Goal: Task Accomplishment & Management: Manage account settings

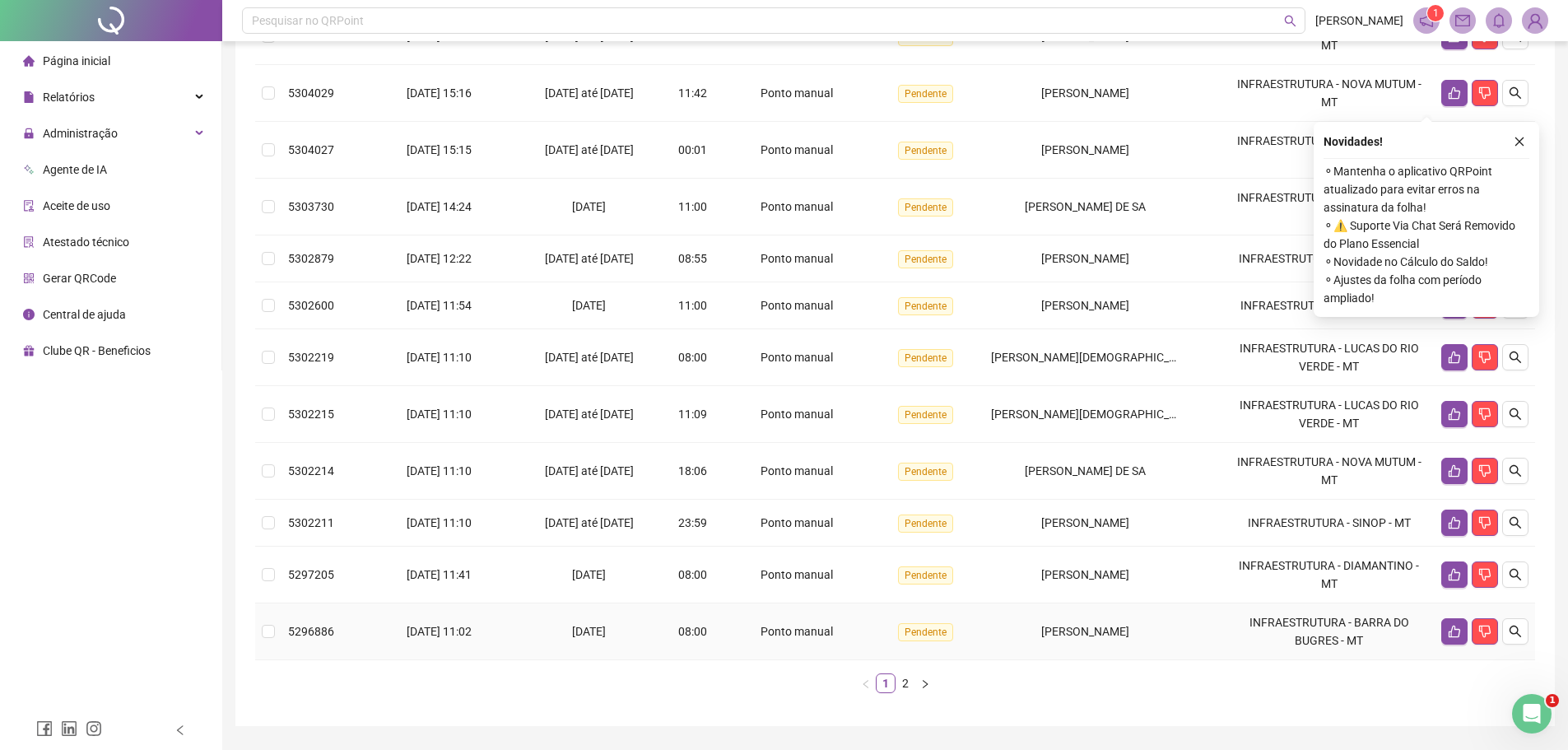
scroll to position [323, 0]
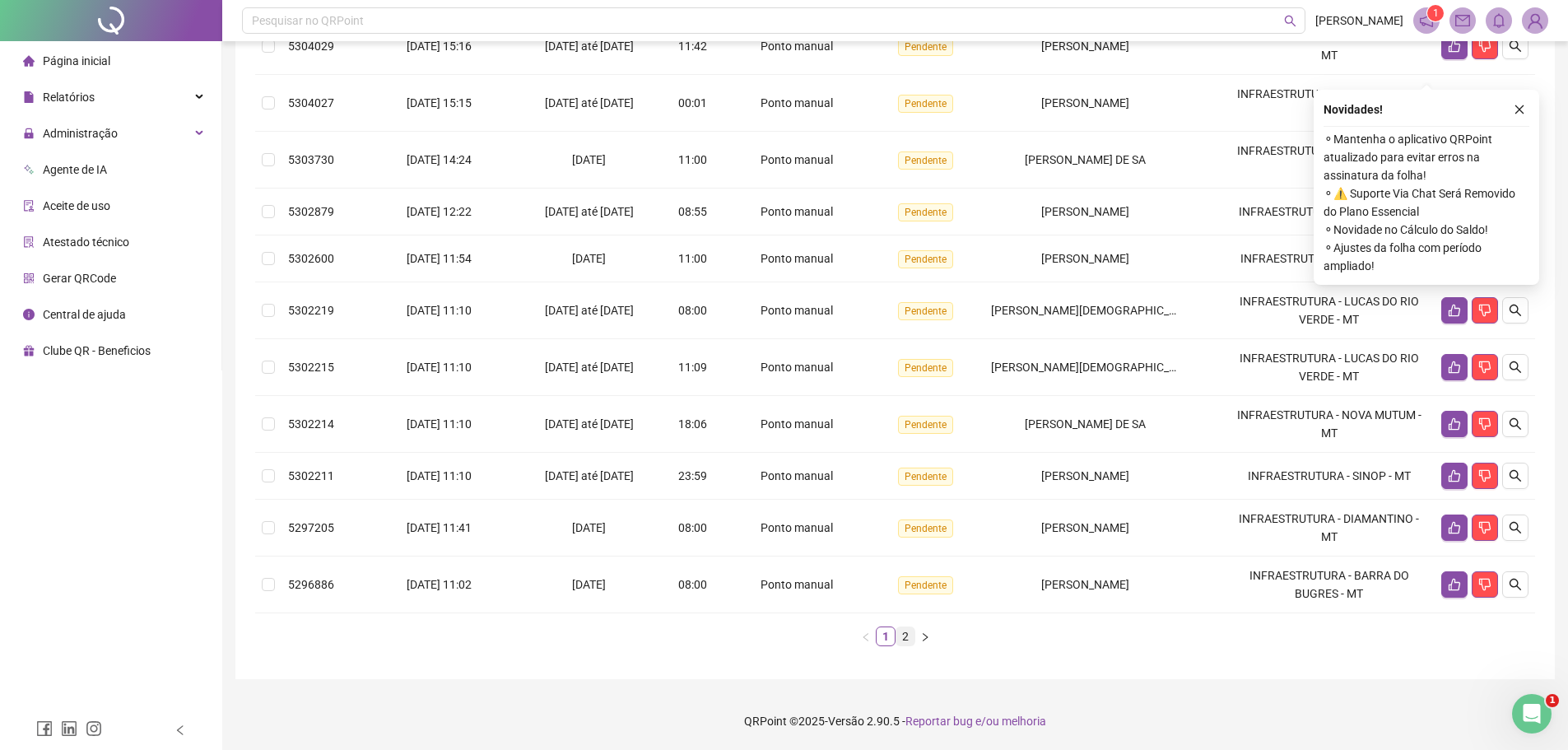
click at [901, 641] on link "2" at bounding box center [905, 636] width 18 height 18
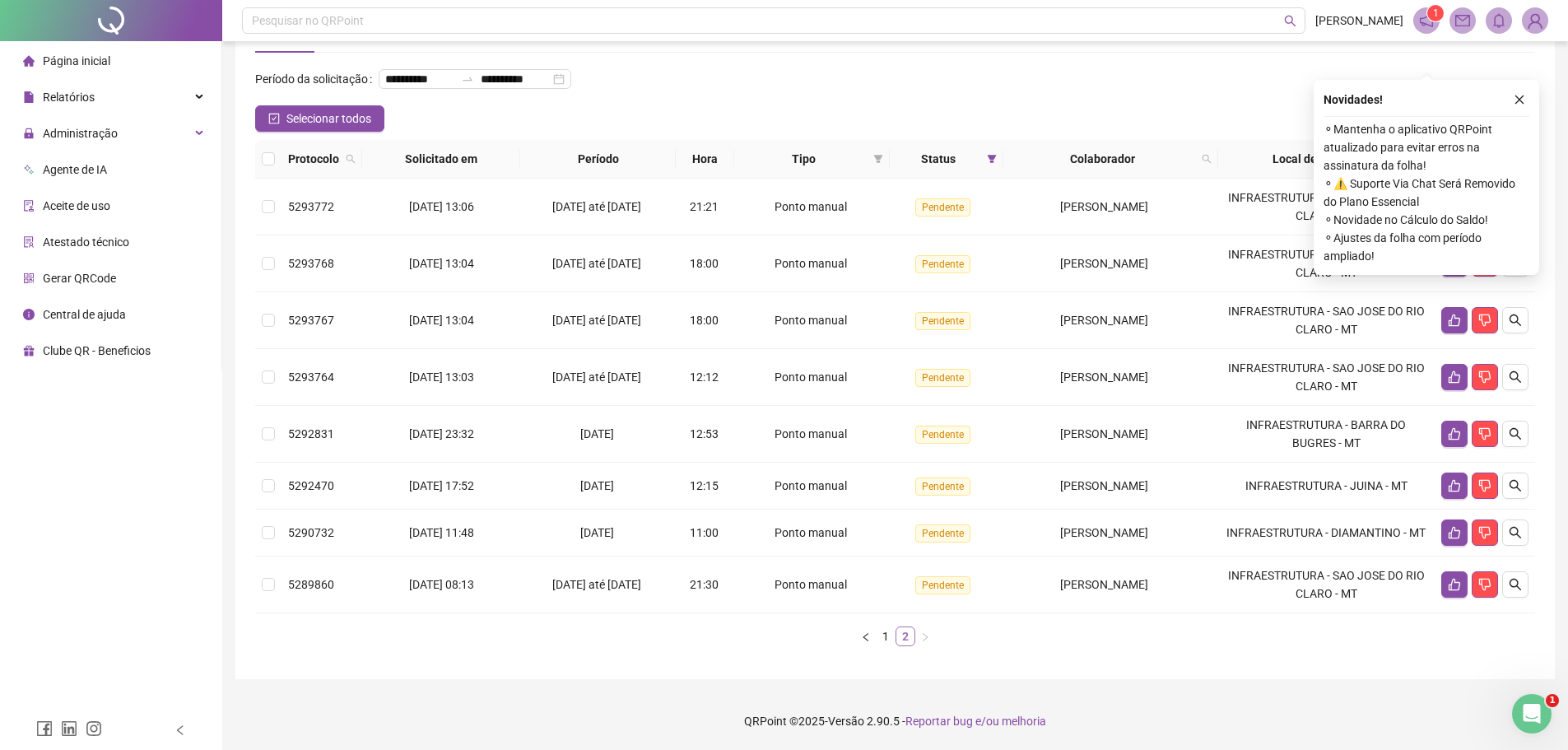
scroll to position [95, 0]
click at [882, 637] on link "1" at bounding box center [885, 636] width 18 height 18
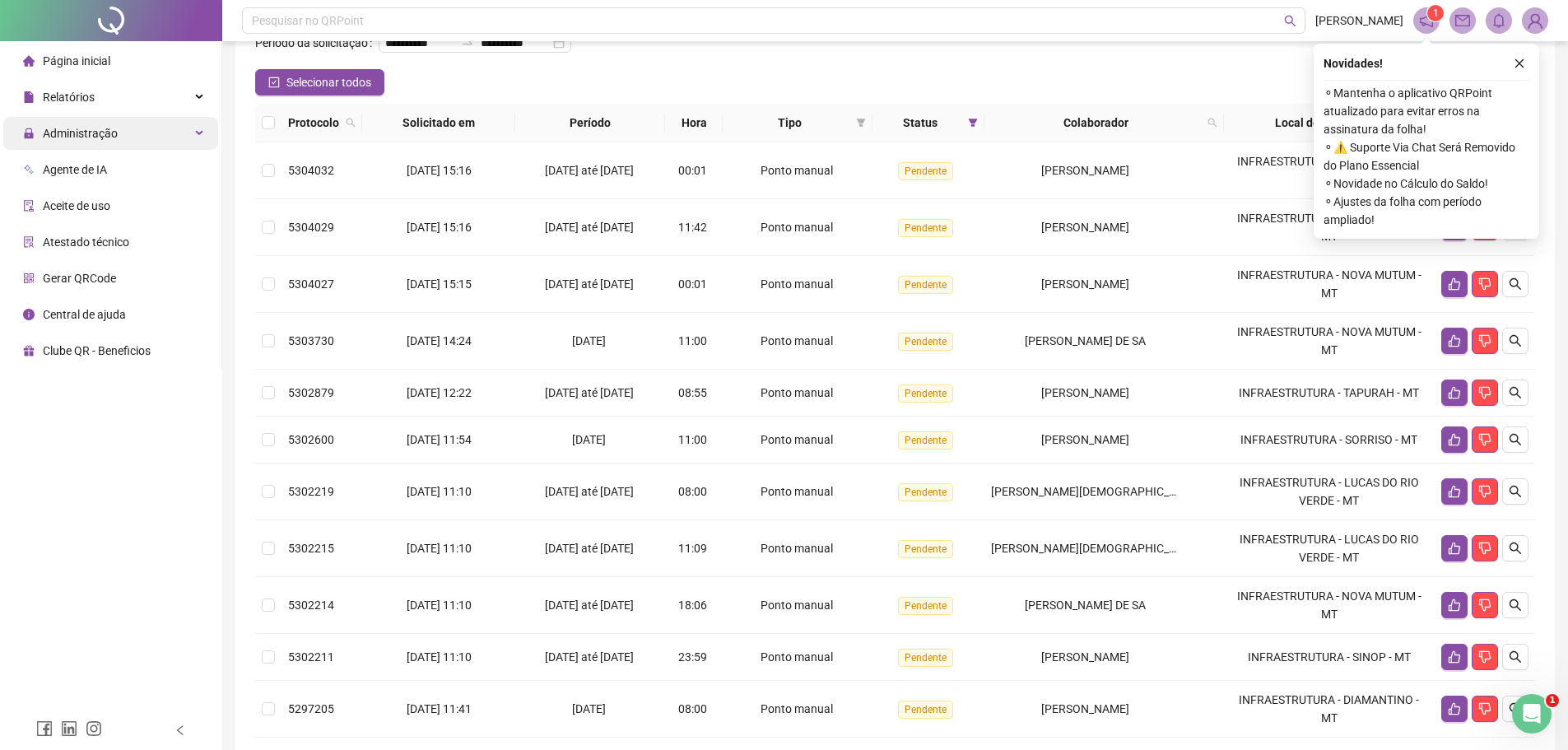
click at [117, 134] on div "Administração" at bounding box center [111, 133] width 215 height 33
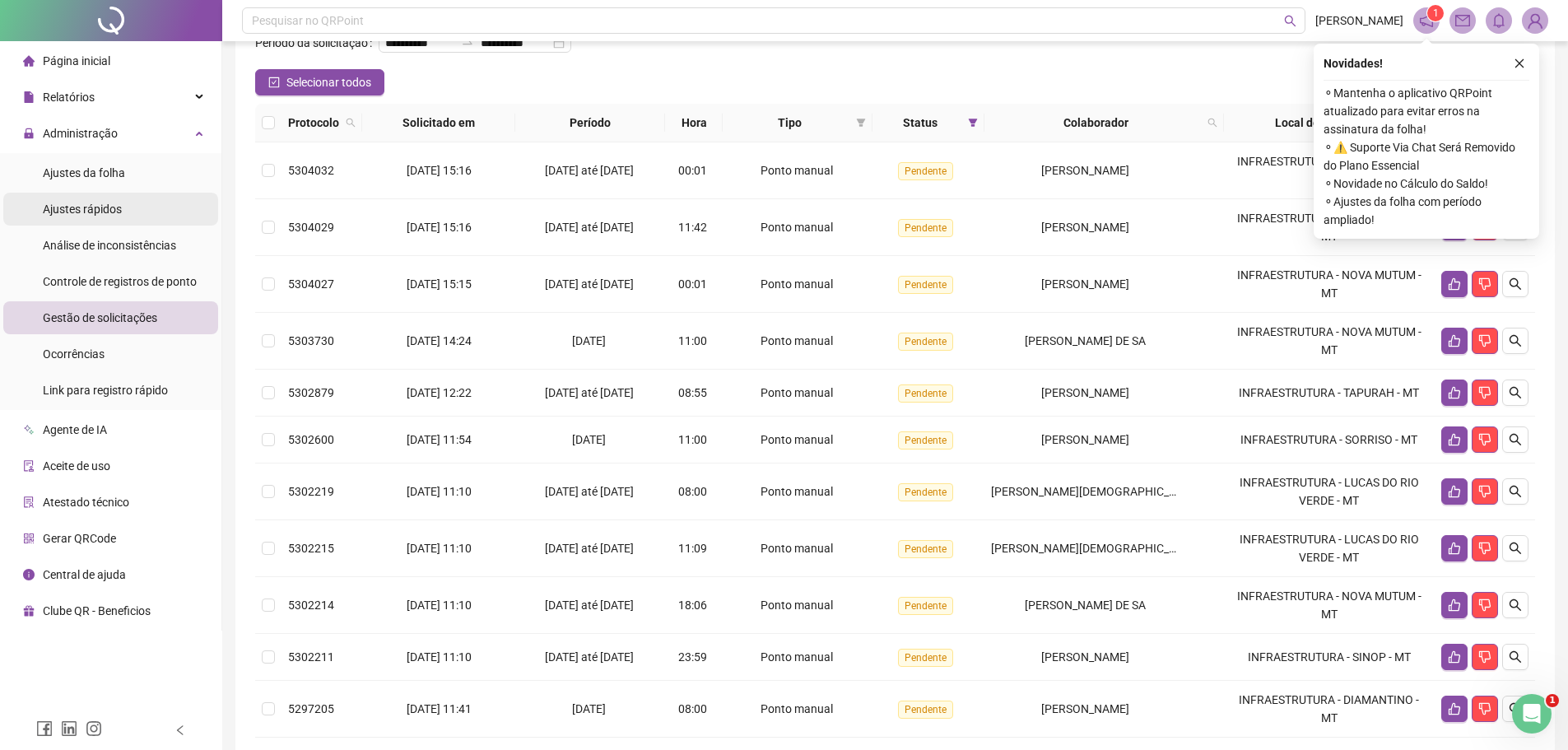
click at [131, 211] on li "Ajustes rápidos" at bounding box center [111, 209] width 215 height 33
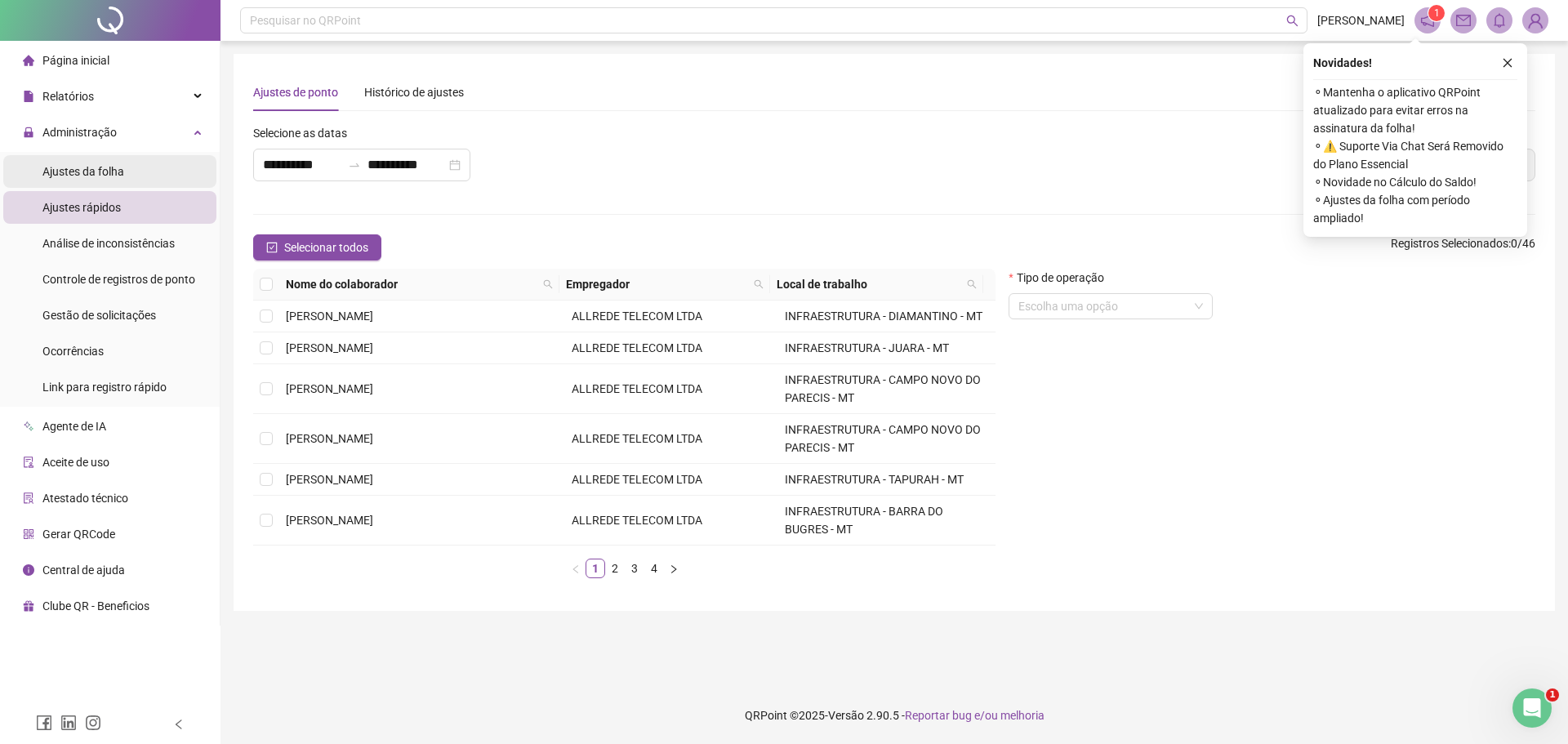
click at [154, 166] on li "Ajustes da folha" at bounding box center [110, 171] width 213 height 32
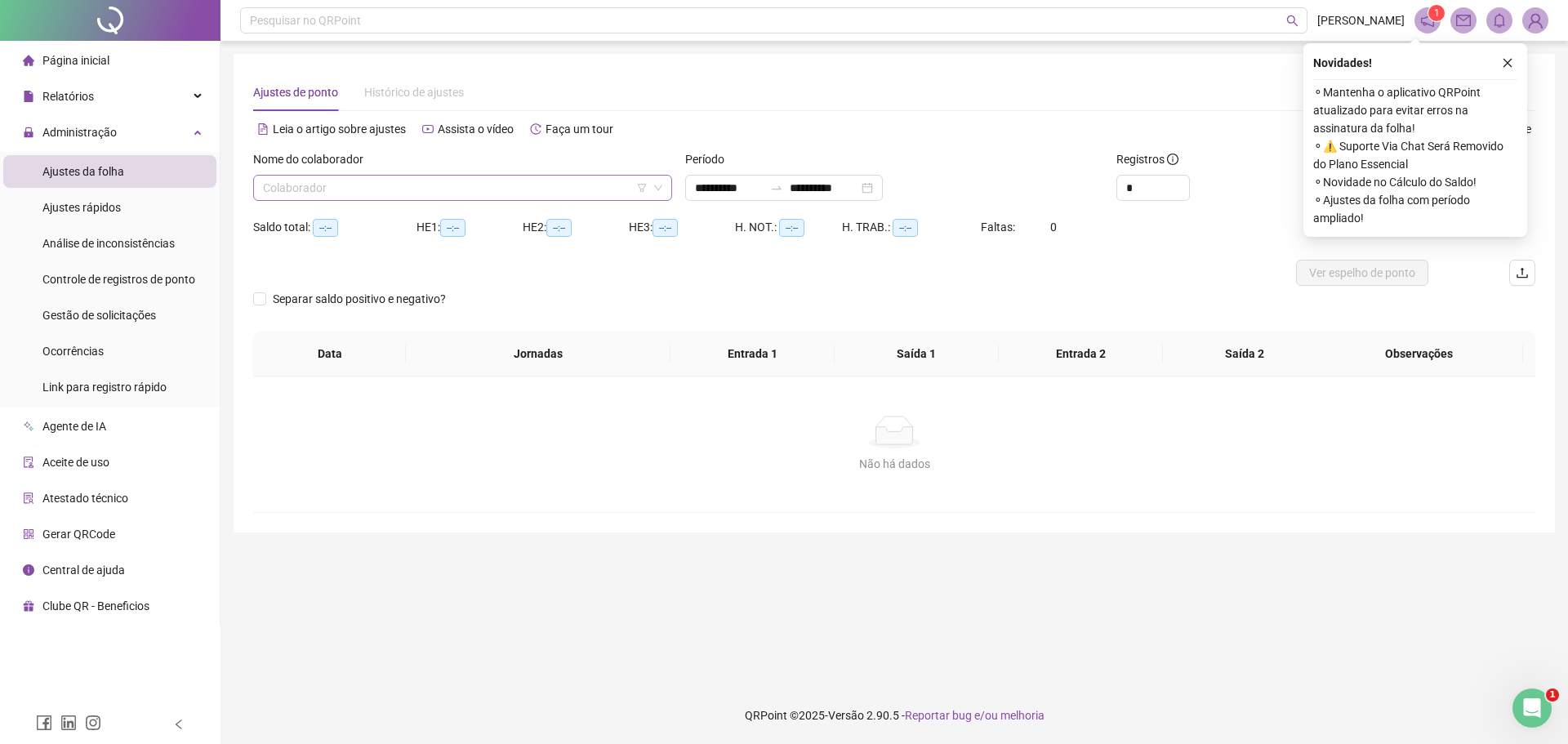
type input "**********"
click at [381, 188] on input "search" at bounding box center [456, 187] width 385 height 25
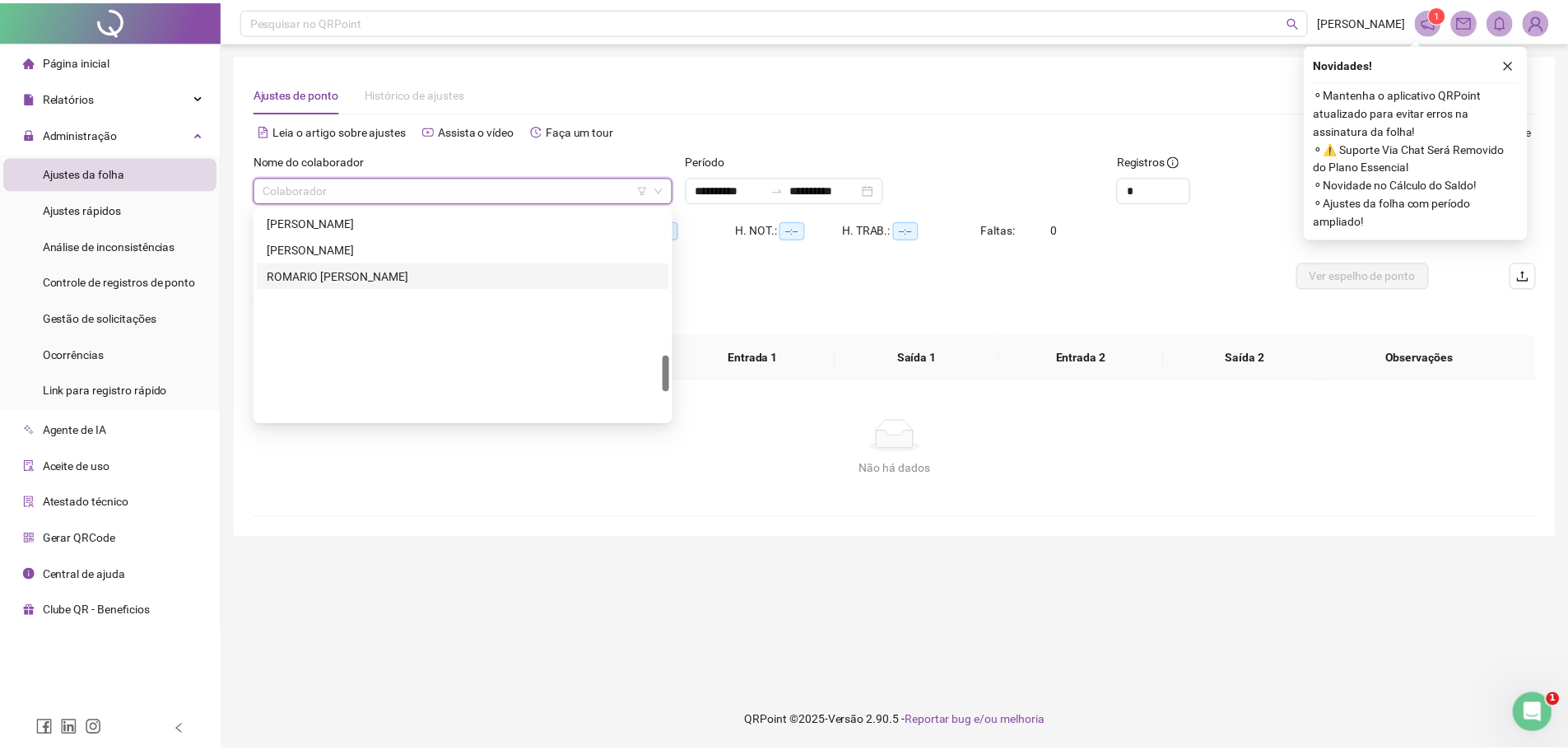
scroll to position [754, 0]
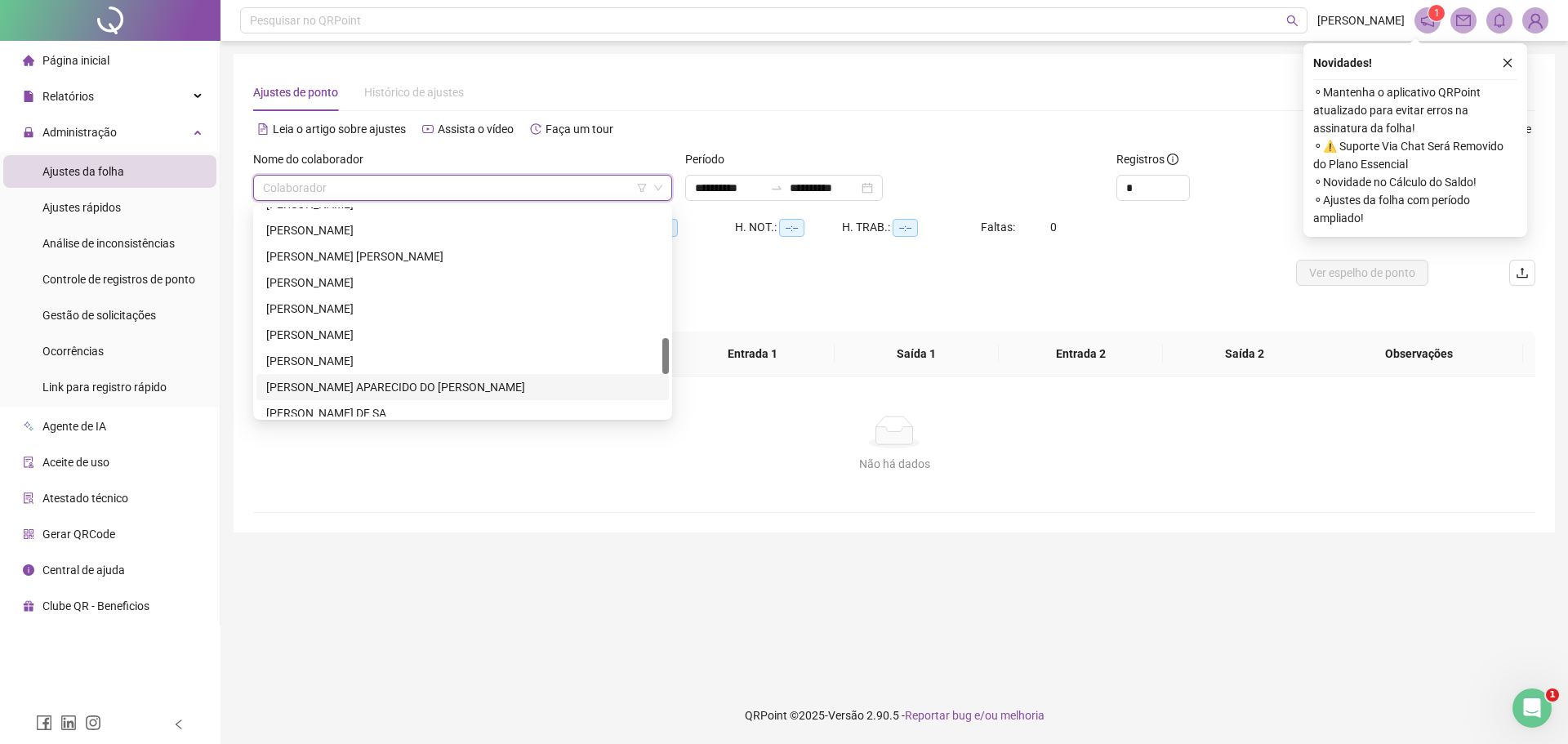
click at [338, 384] on div "[PERSON_NAME] APARECIDO DO [PERSON_NAME]" at bounding box center [462, 387] width 393 height 18
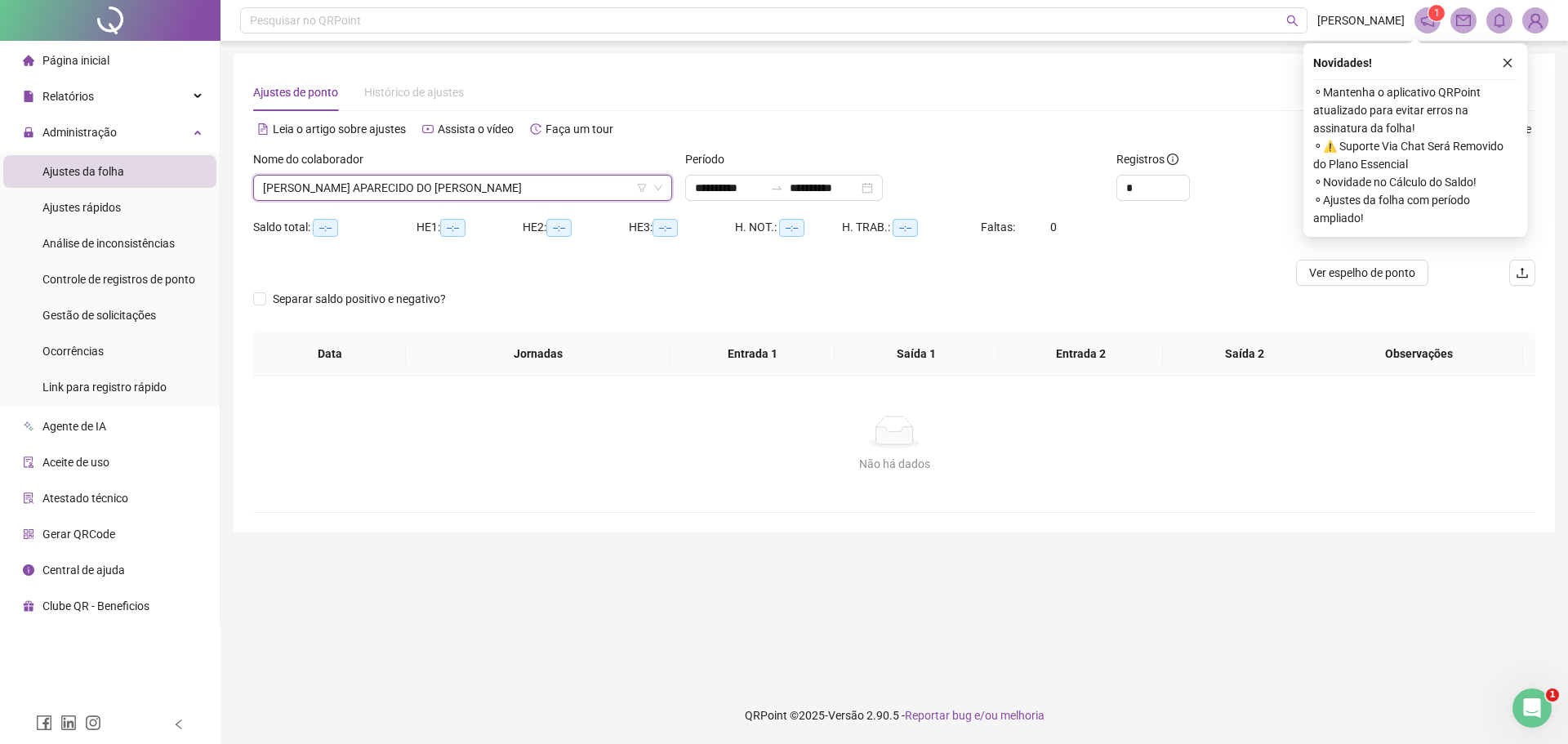
click at [1512, 51] on div "Novidades ! ⚬ Mantenha o aplicativo QRPoint atualizado para evitar erros na ass…" at bounding box center [1415, 140] width 224 height 193
click at [1502, 66] on icon "close" at bounding box center [1507, 62] width 11 height 11
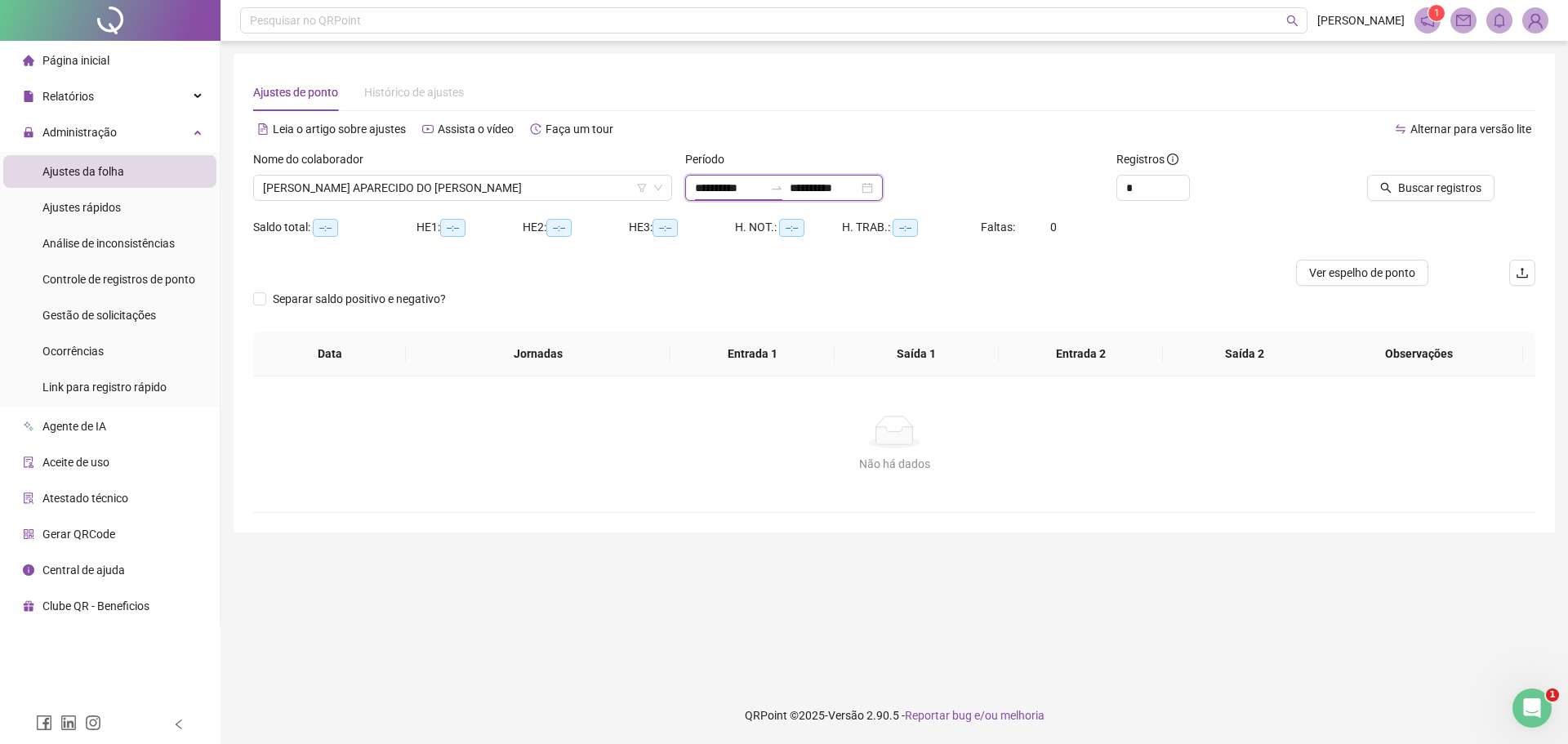
click at [722, 193] on input "**********" at bounding box center [729, 187] width 69 height 18
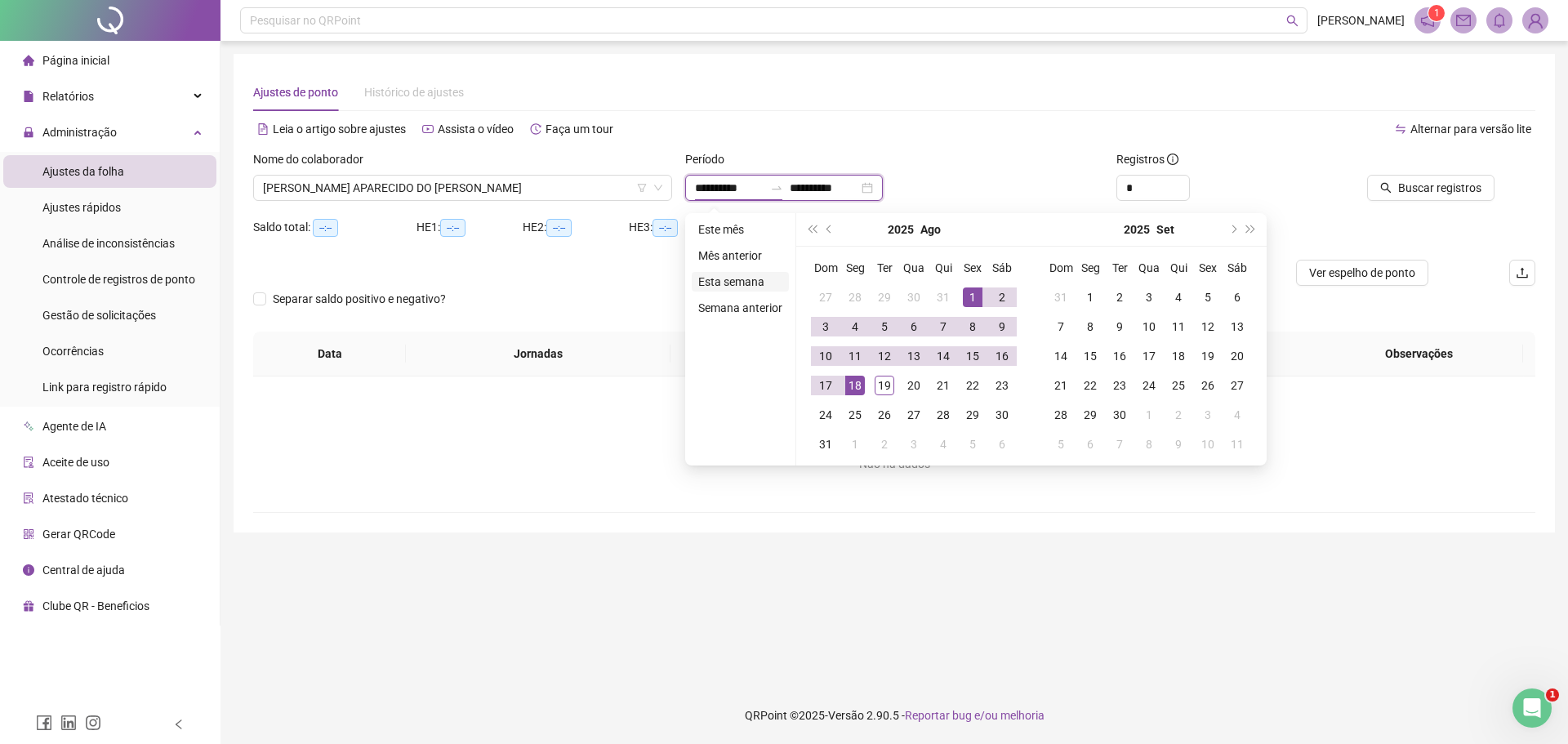
type input "**********"
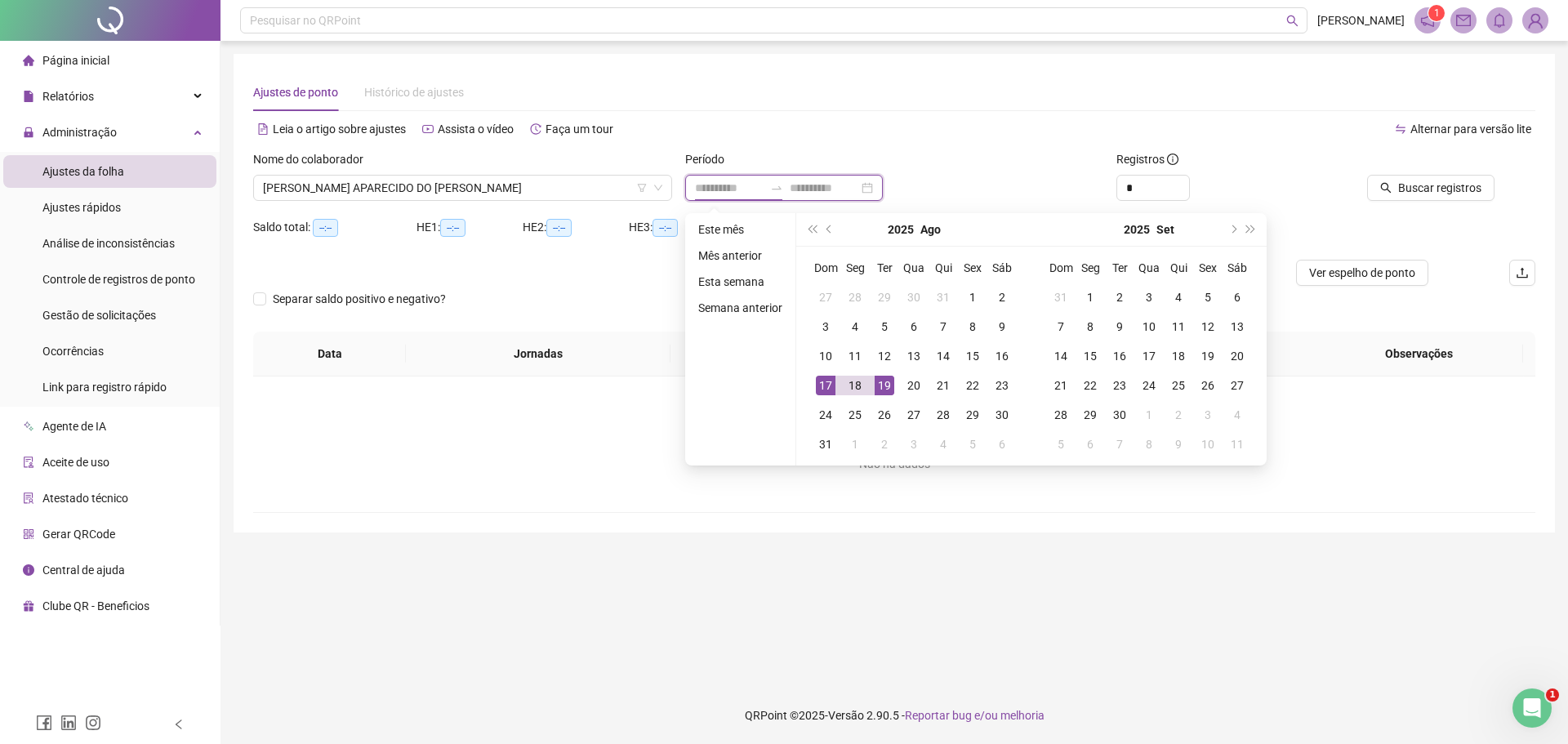
type input "**********"
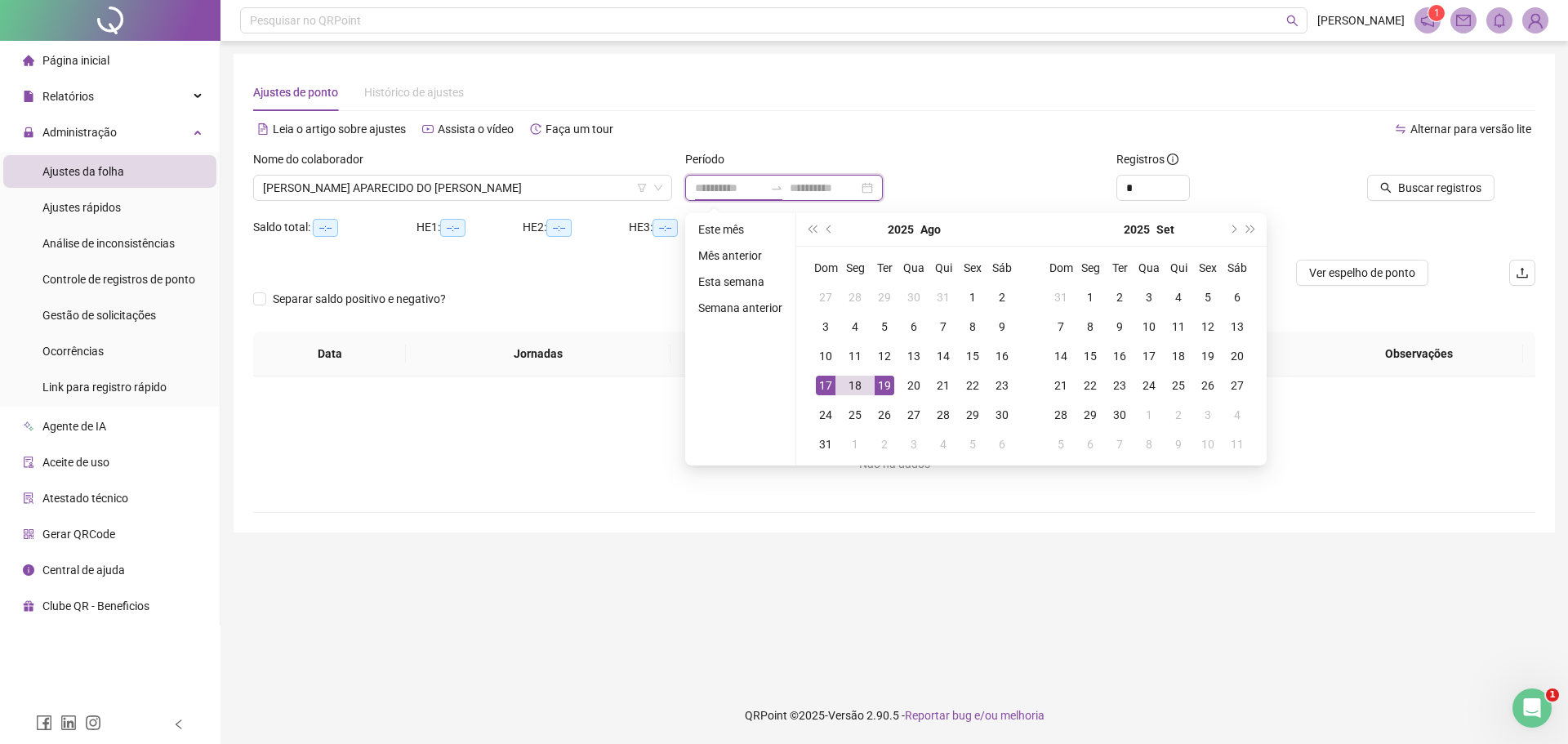
type input "**********"
click at [829, 358] on div "10" at bounding box center [825, 355] width 20 height 20
type input "**********"
click at [879, 385] on div "19" at bounding box center [884, 385] width 20 height 20
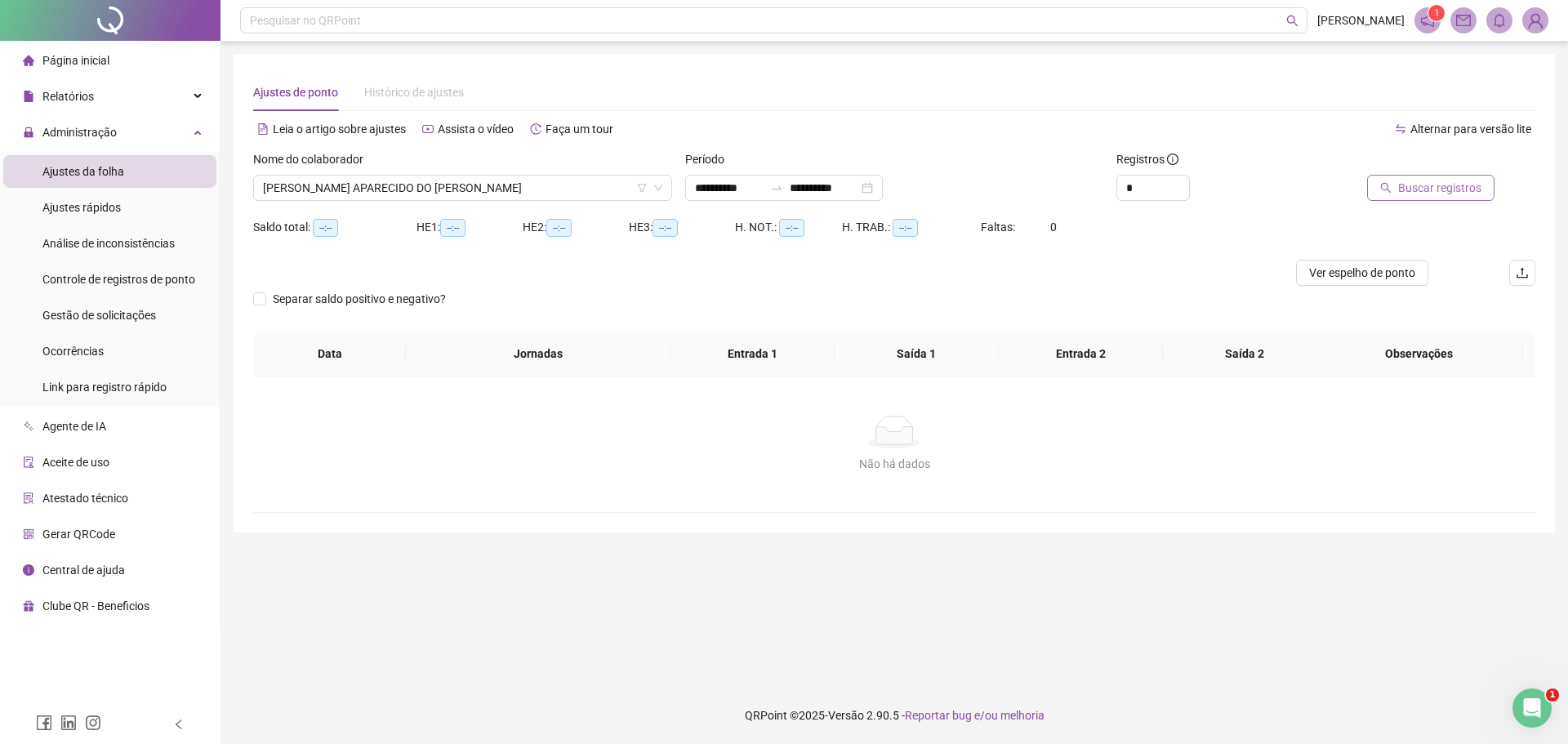
click at [1411, 186] on span "Buscar registros" at bounding box center [1439, 187] width 83 height 18
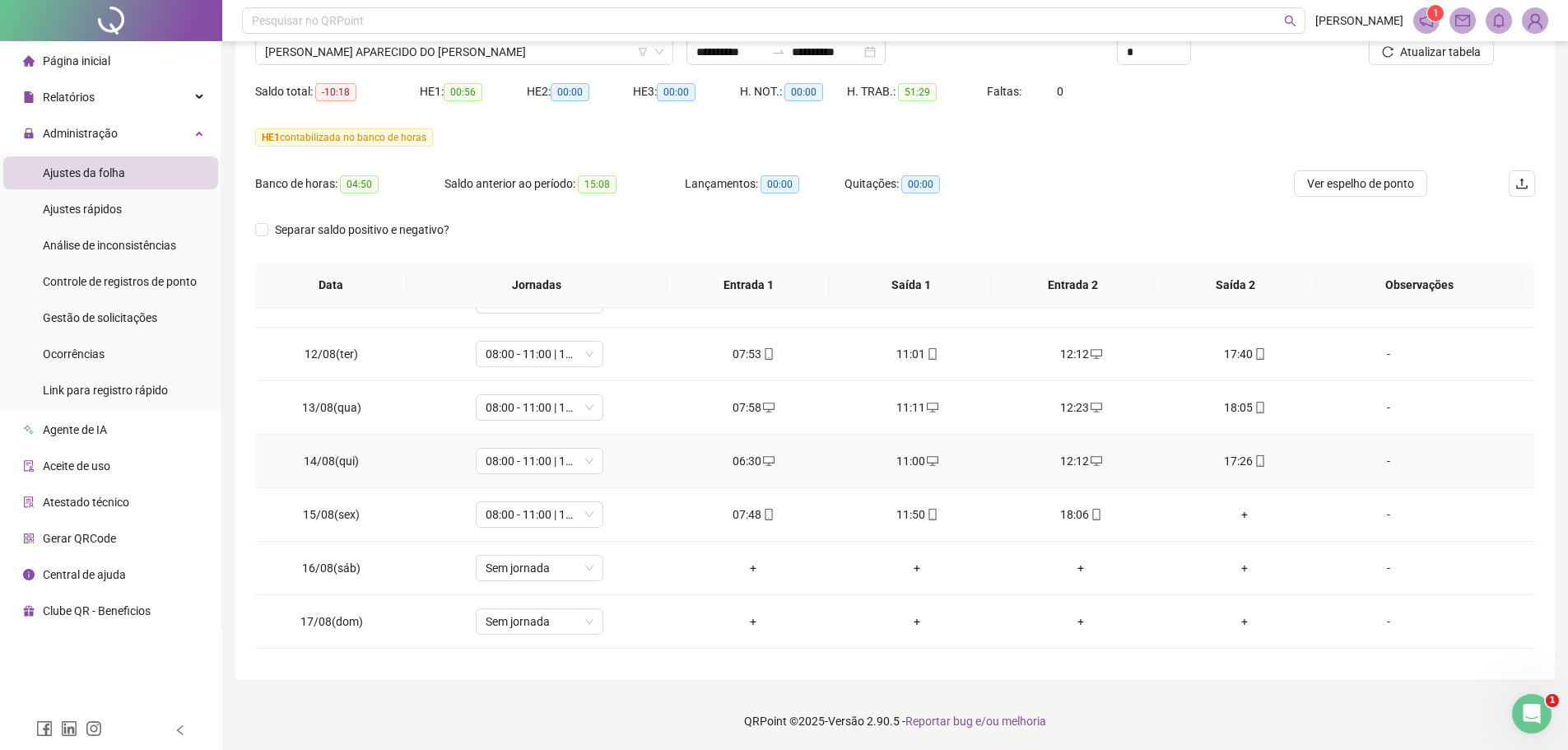
scroll to position [184, 0]
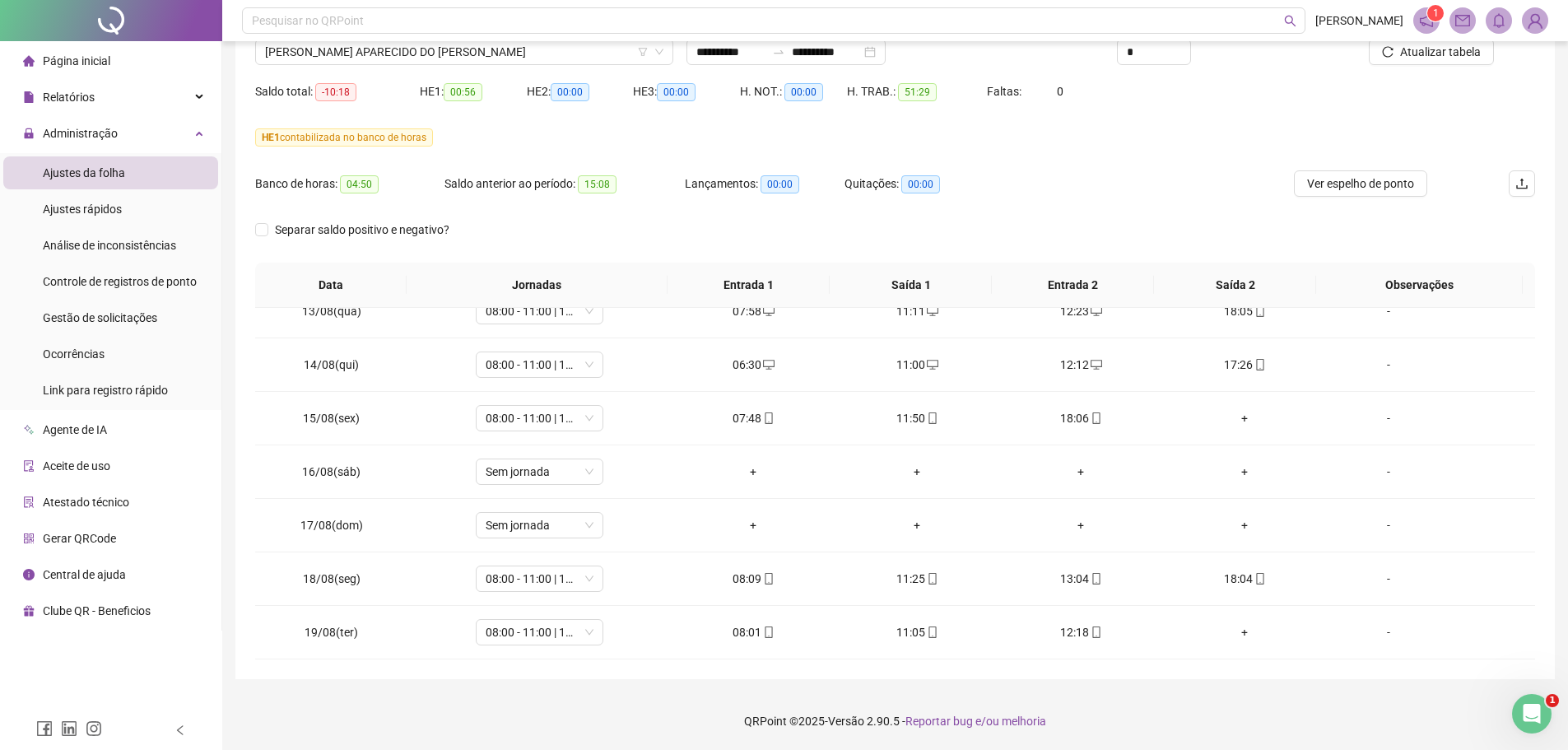
click at [144, 70] on li "Página inicial" at bounding box center [111, 61] width 215 height 33
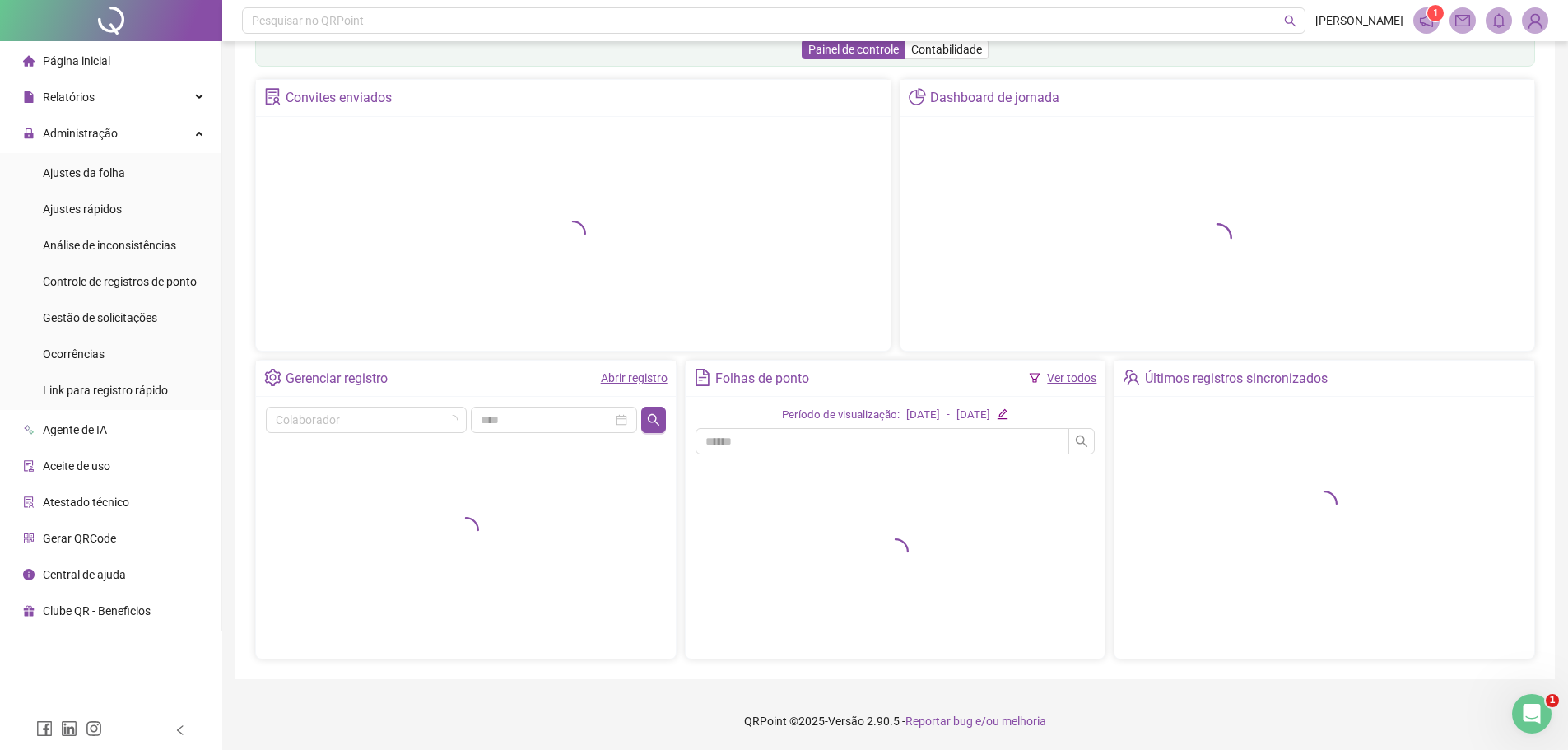
scroll to position [35, 0]
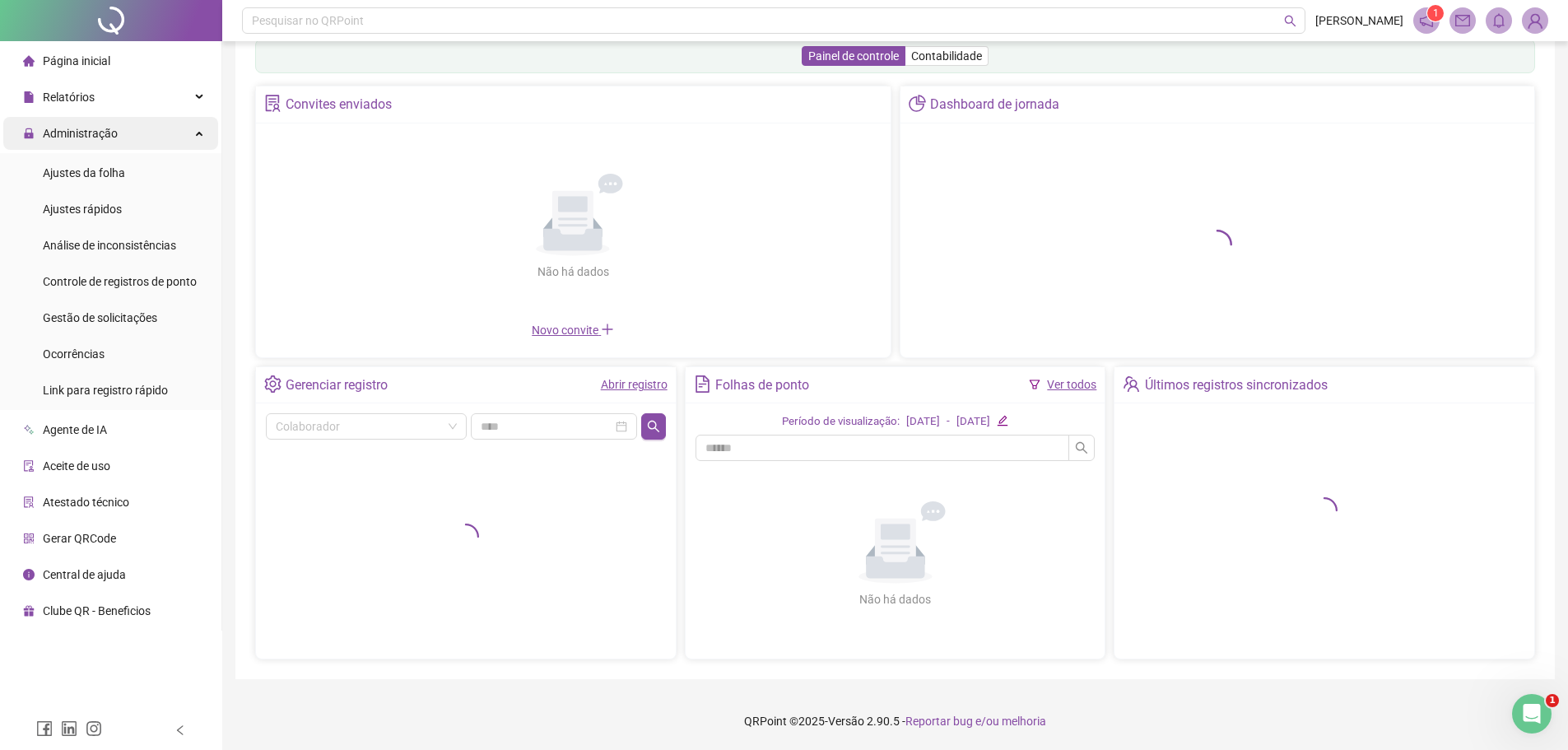
click at [147, 138] on div "Administração" at bounding box center [111, 133] width 215 height 33
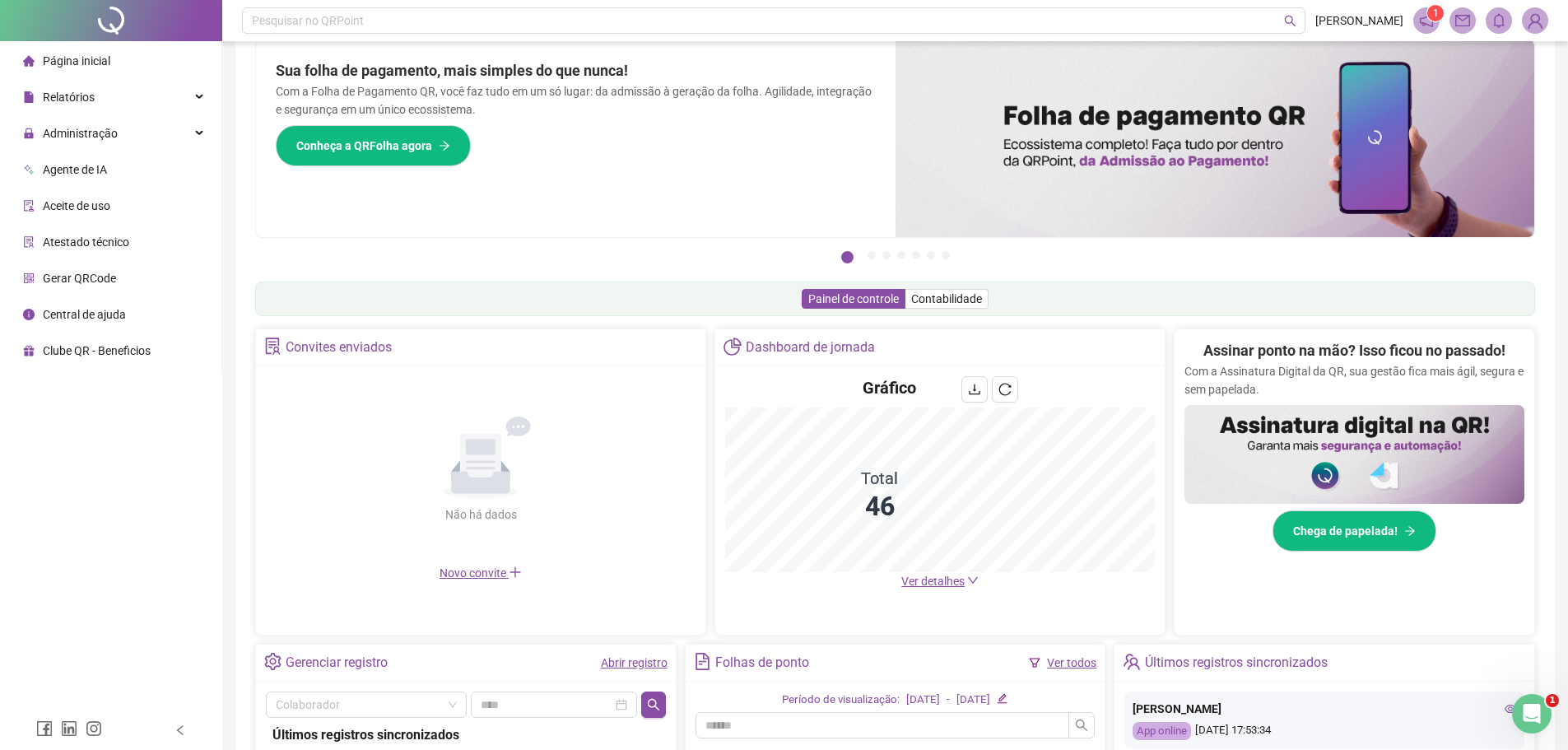
click at [112, 66] on li "Página inicial" at bounding box center [111, 61] width 215 height 33
click at [101, 65] on span "Página inicial" at bounding box center [76, 60] width 68 height 13
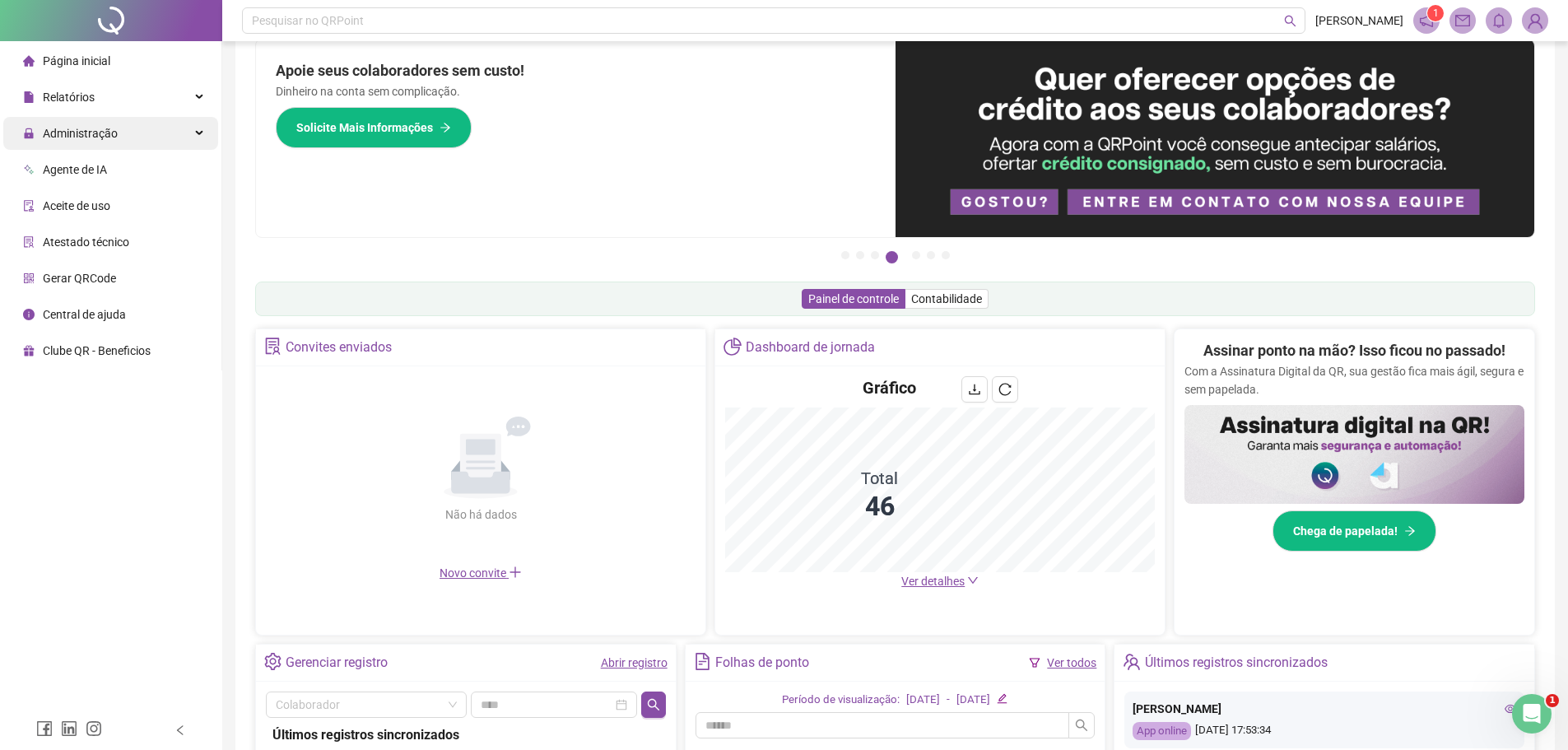
click at [120, 125] on div "Administração" at bounding box center [111, 133] width 215 height 33
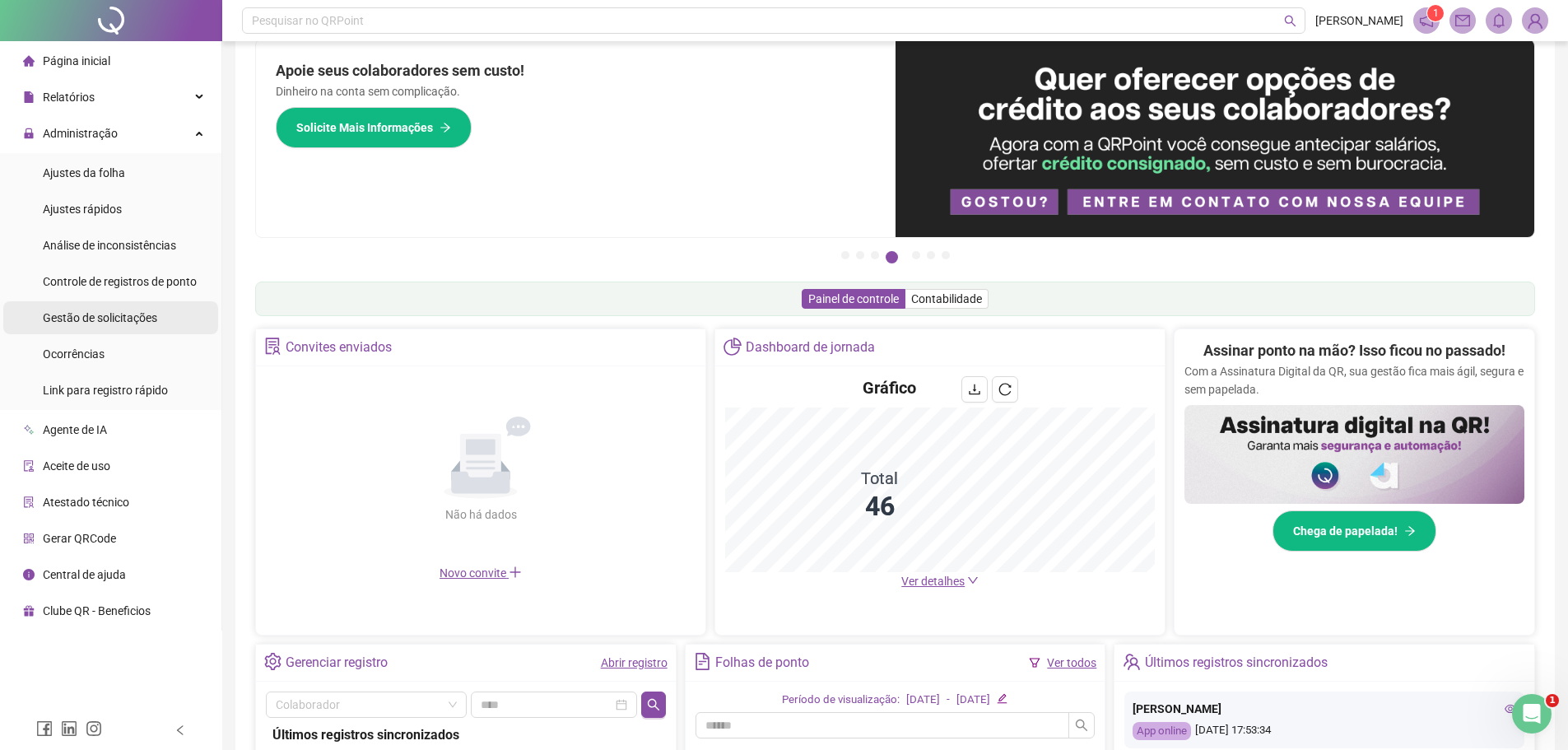
click at [144, 313] on span "Gestão de solicitações" at bounding box center [100, 317] width 114 height 13
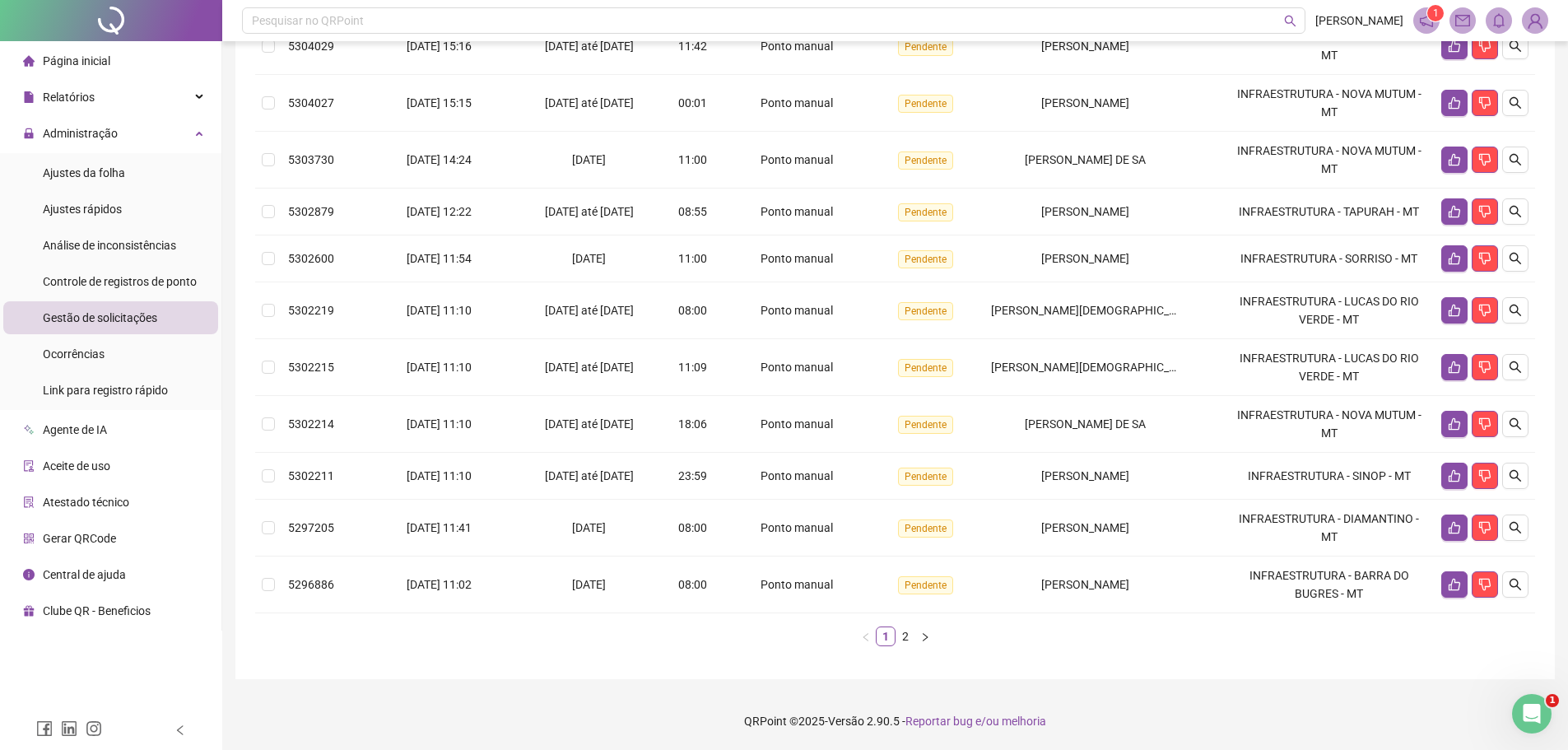
scroll to position [323, 0]
click at [932, 637] on button "button" at bounding box center [925, 637] width 20 height 20
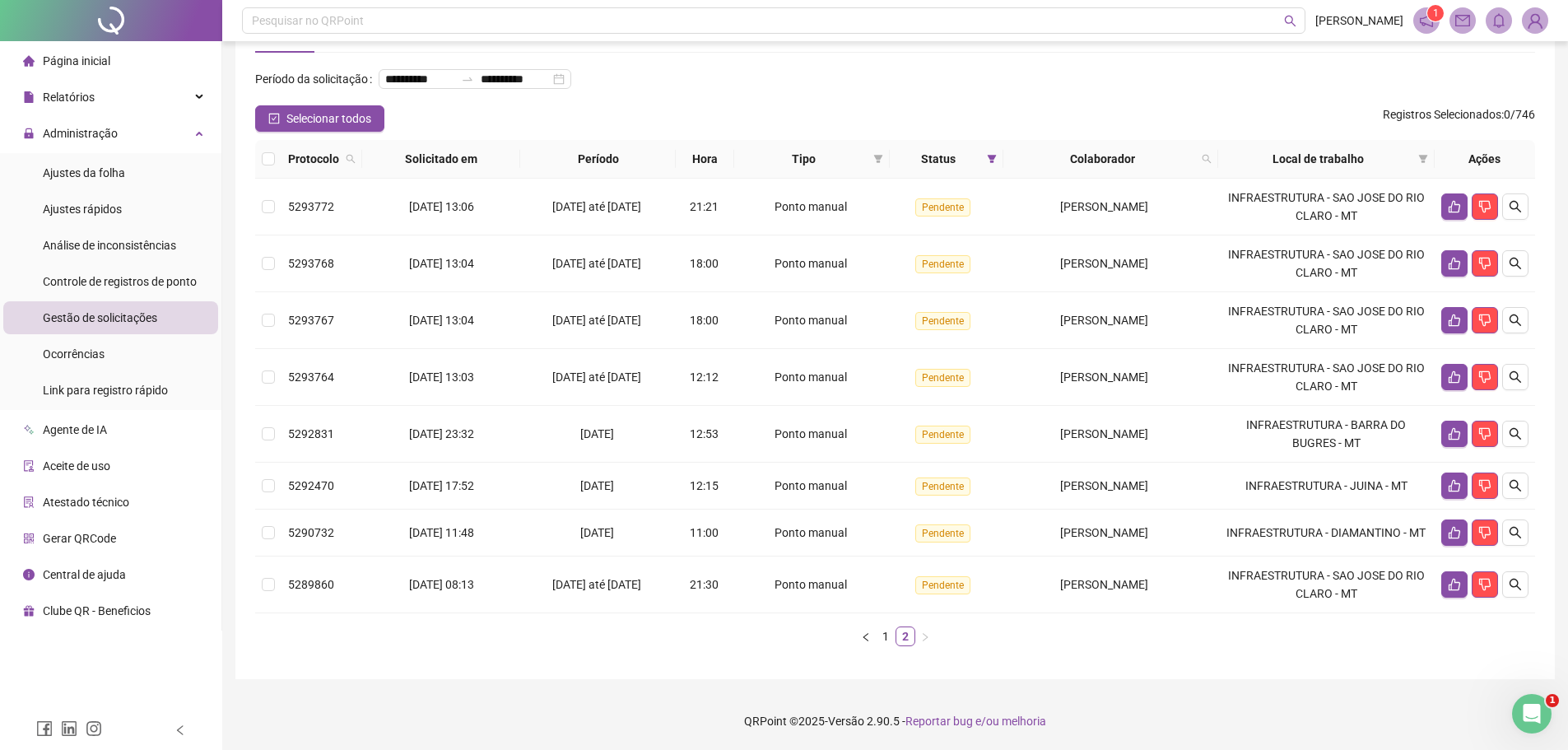
scroll to position [95, 0]
click at [866, 635] on icon "left" at bounding box center [866, 637] width 5 height 9
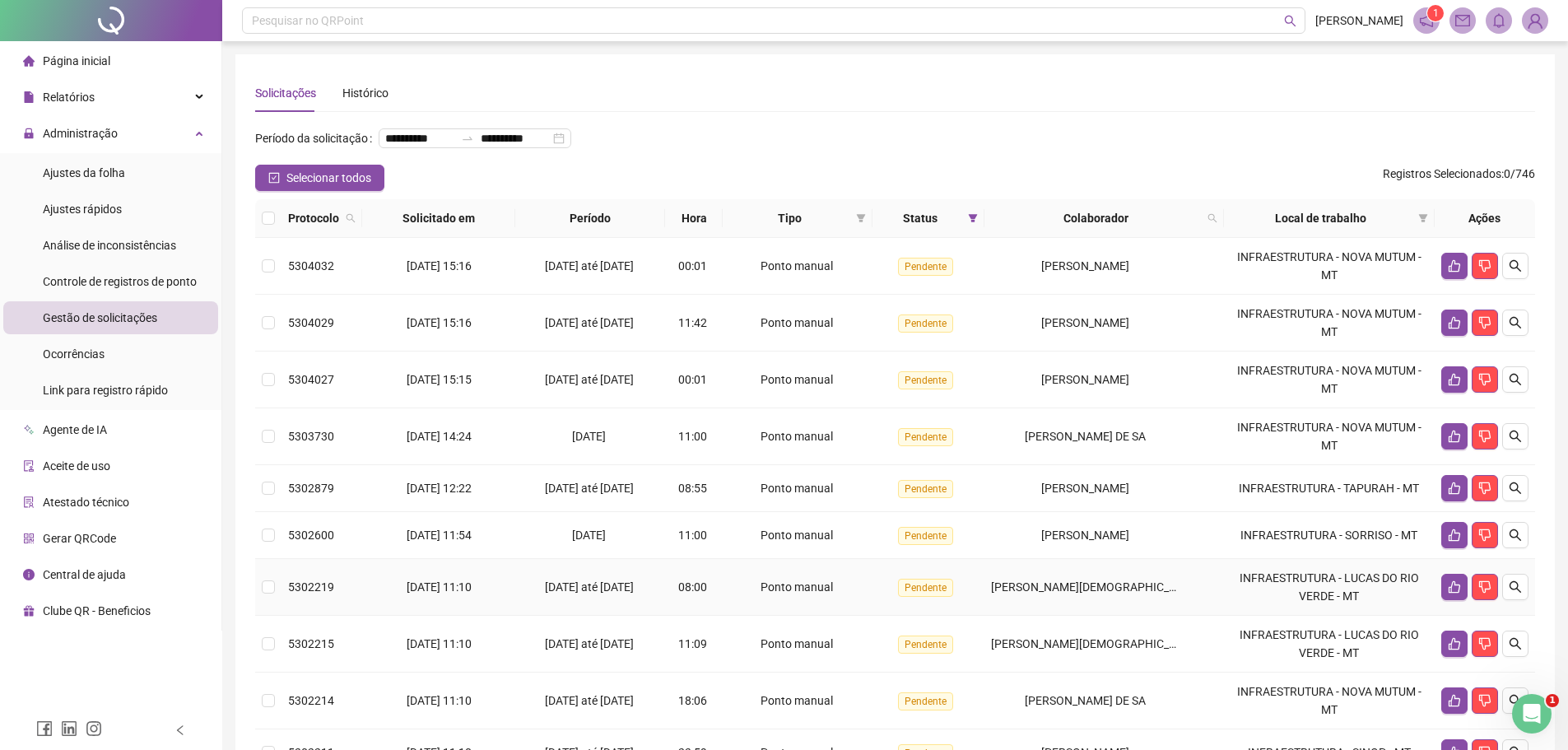
scroll to position [323, 0]
